Goal: Task Accomplishment & Management: Manage account settings

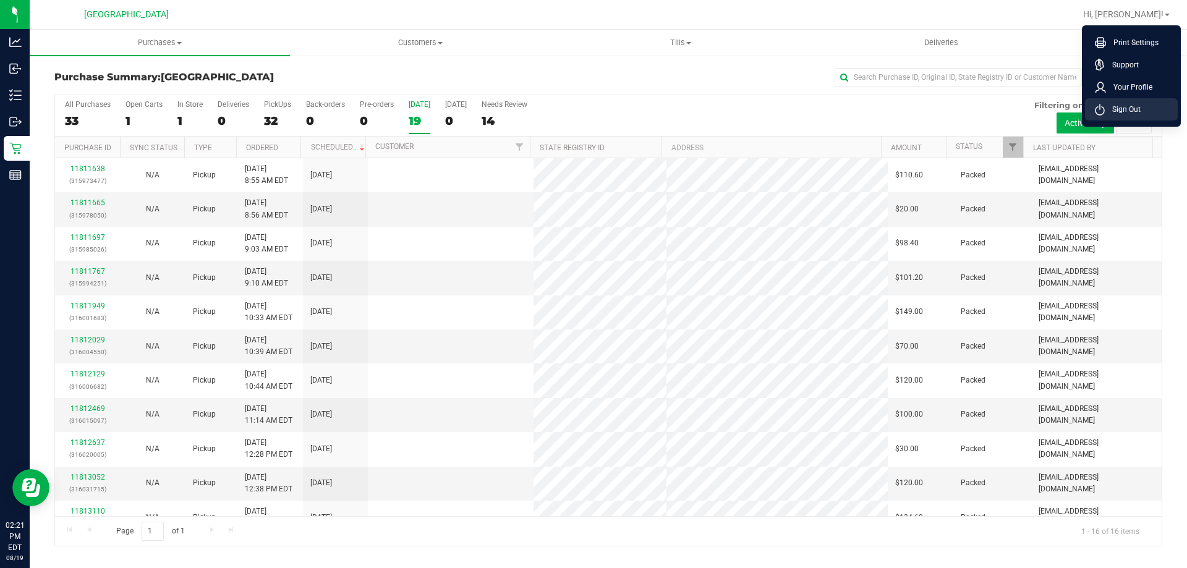
click at [1127, 108] on span "Sign Out" at bounding box center [1123, 109] width 36 height 12
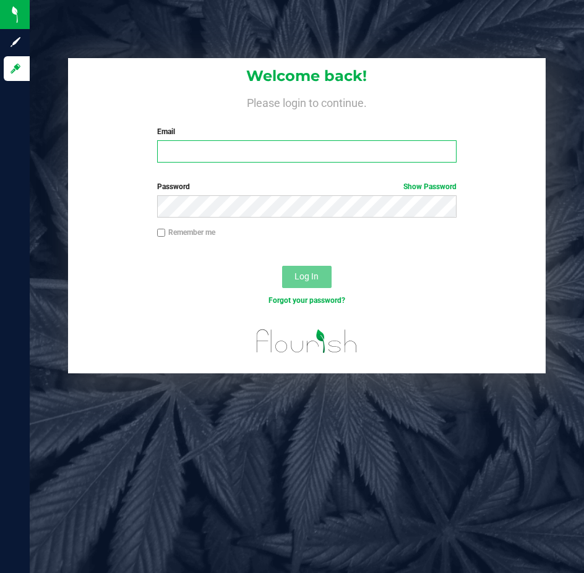
click at [265, 150] on input "Email" at bounding box center [306, 151] width 299 height 22
type input "[EMAIL_ADDRESS][DOMAIN_NAME]"
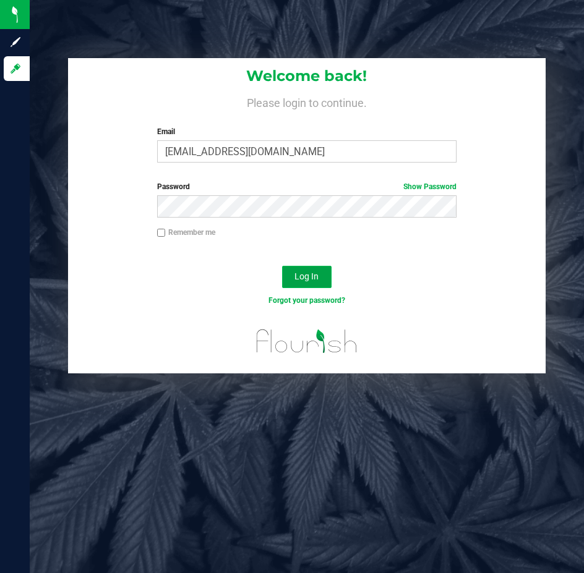
click at [292, 276] on button "Log In" at bounding box center [306, 277] width 49 height 22
click at [304, 276] on span "Log In" at bounding box center [306, 276] width 24 height 10
